Goal: Information Seeking & Learning: Compare options

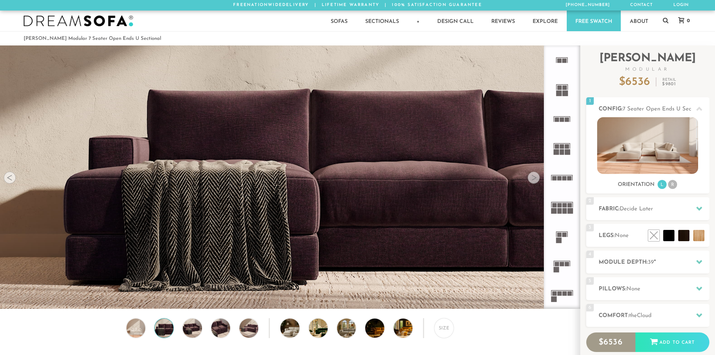
click at [532, 177] on div at bounding box center [534, 177] width 12 height 12
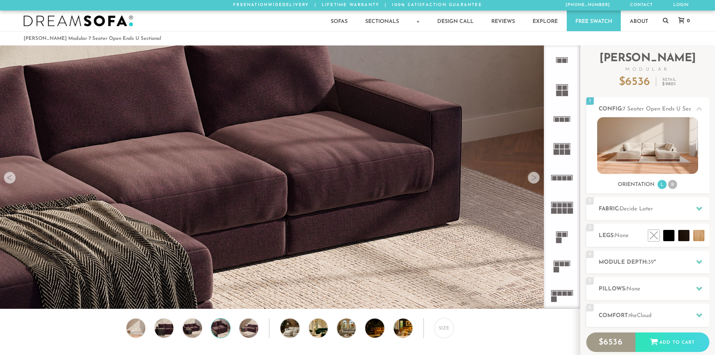
scroll to position [8787, 709]
click at [532, 177] on div at bounding box center [534, 177] width 12 height 12
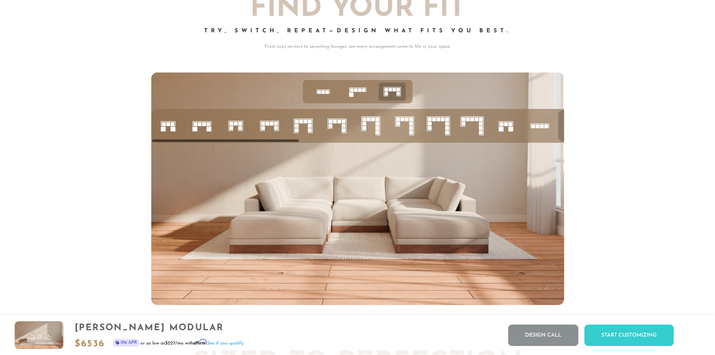
scroll to position [3226, 0]
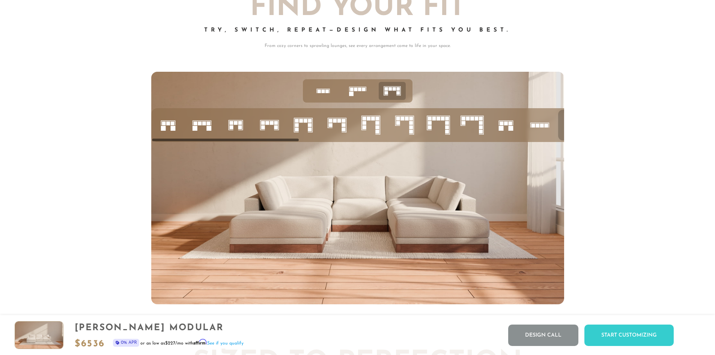
click at [400, 205] on img at bounding box center [357, 188] width 413 height 232
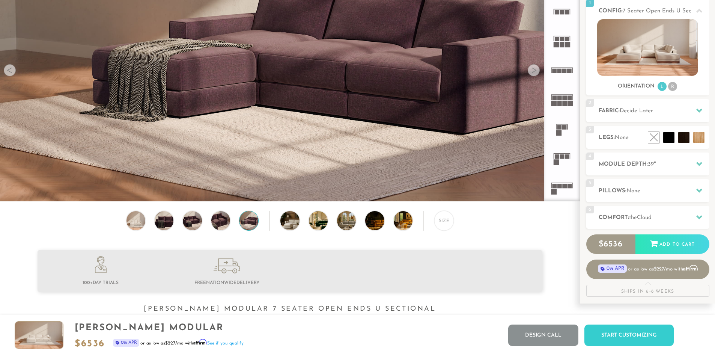
scroll to position [0, 0]
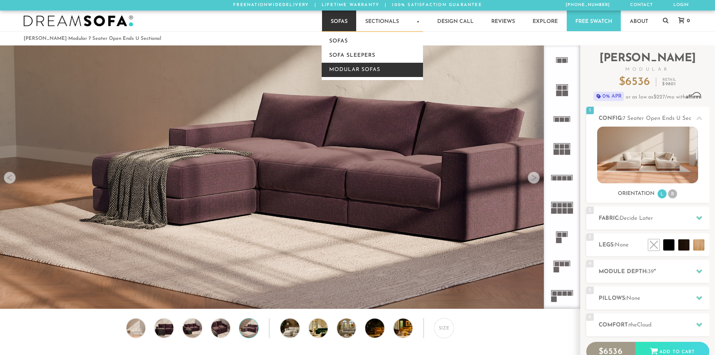
click at [355, 66] on link "Modular Sofas" at bounding box center [372, 70] width 101 height 14
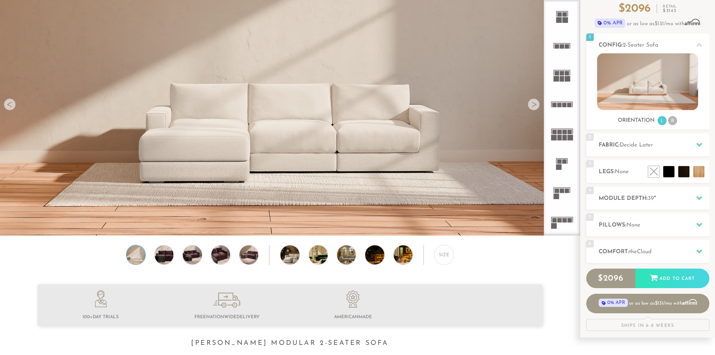
scroll to position [75, 0]
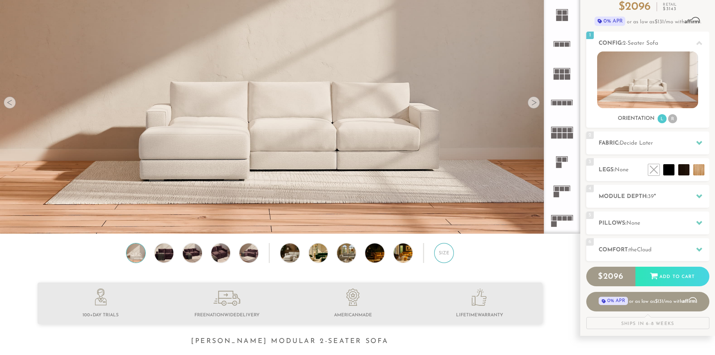
click at [444, 256] on div "Size" at bounding box center [444, 253] width 20 height 20
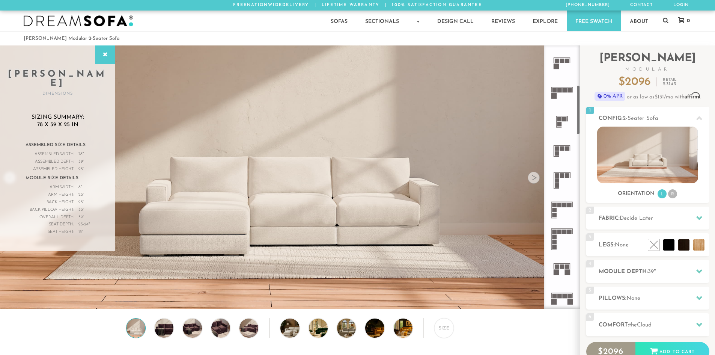
scroll to position [211, 0]
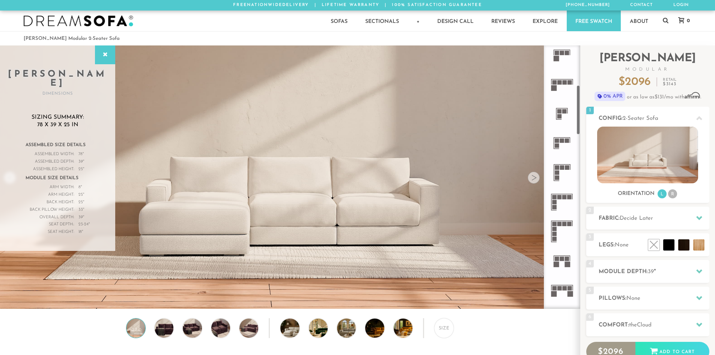
drag, startPoint x: 577, startPoint y: 74, endPoint x: 580, endPoint y: 114, distance: 39.9
click at [580, 114] on div at bounding box center [562, 176] width 36 height 263
click at [558, 169] on rect at bounding box center [557, 167] width 5 height 5
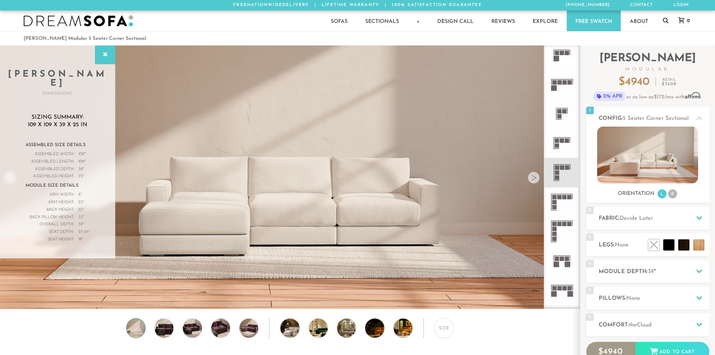
click at [562, 111] on rect at bounding box center [564, 111] width 5 height 5
